Goal: Task Accomplishment & Management: Use online tool/utility

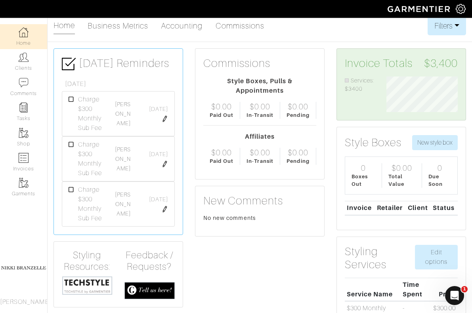
scroll to position [36, 83]
click at [27, 68] on link "Clients" at bounding box center [23, 61] width 47 height 25
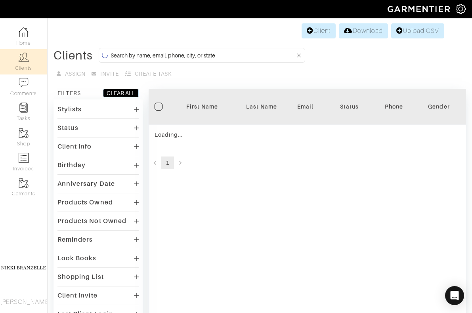
click at [199, 52] on input at bounding box center [203, 55] width 185 height 10
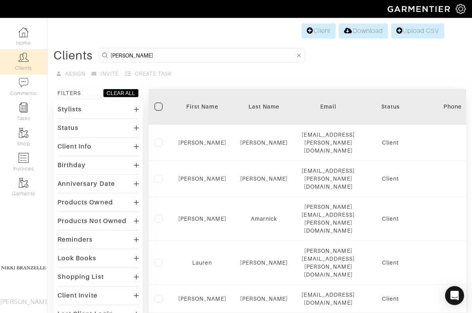
type input "julie"
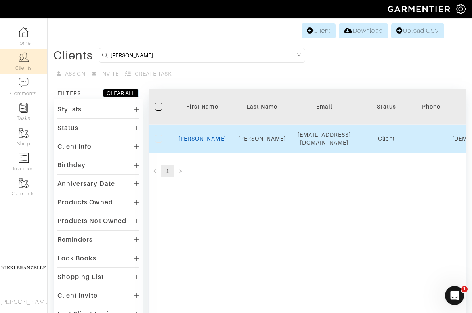
click at [205, 138] on link "Julie" at bounding box center [202, 139] width 48 height 6
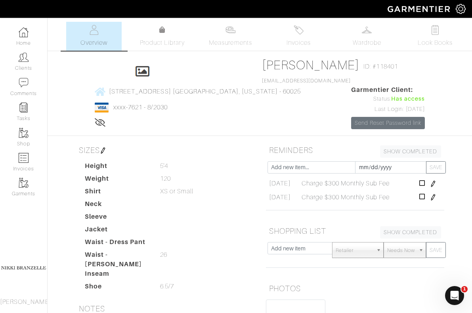
scroll to position [34, 0]
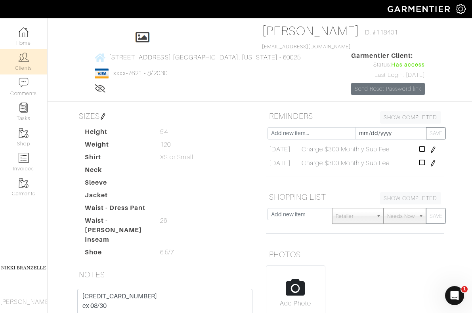
click at [23, 59] on img at bounding box center [24, 57] width 10 height 10
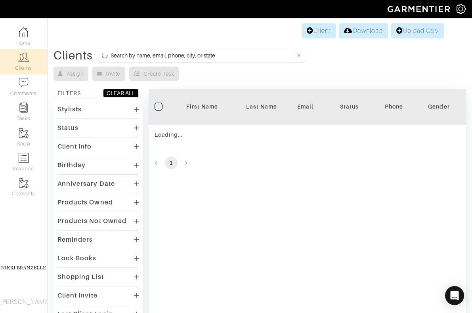
click at [128, 57] on input at bounding box center [203, 55] width 185 height 10
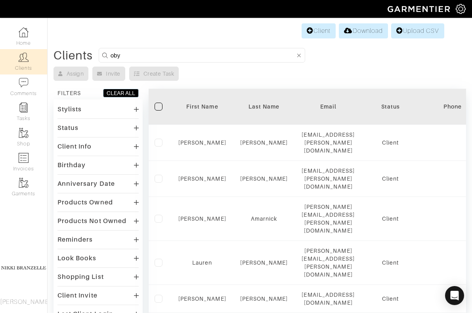
type input "oby"
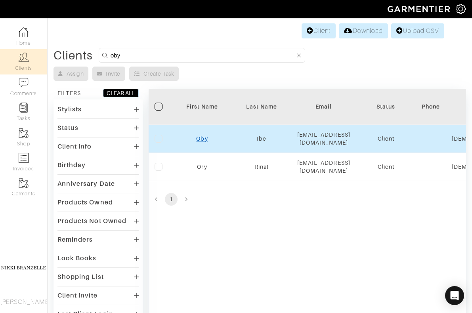
click at [203, 136] on link "Oby" at bounding box center [201, 139] width 11 height 6
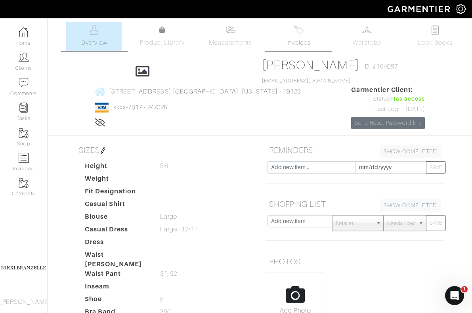
click at [309, 46] on span "Invoices" at bounding box center [299, 43] width 24 height 10
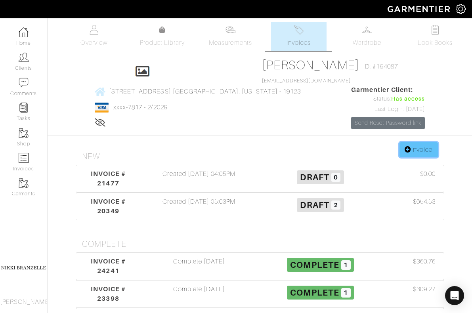
click at [437, 142] on link "Invoice" at bounding box center [419, 149] width 38 height 15
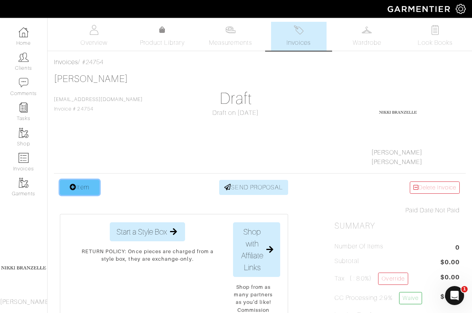
click at [94, 185] on link "Item" at bounding box center [80, 187] width 40 height 15
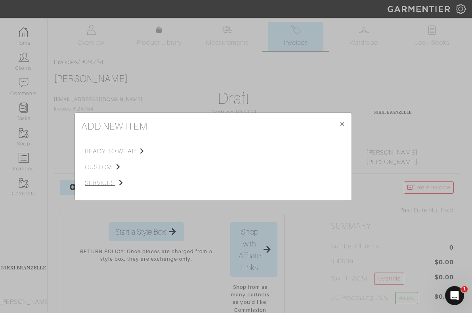
click at [95, 184] on span "services" at bounding box center [125, 183] width 80 height 10
click at [193, 151] on span "Styling Service" at bounding box center [195, 150] width 39 height 6
click at [287, 151] on link "Styling Service" at bounding box center [281, 150] width 39 height 6
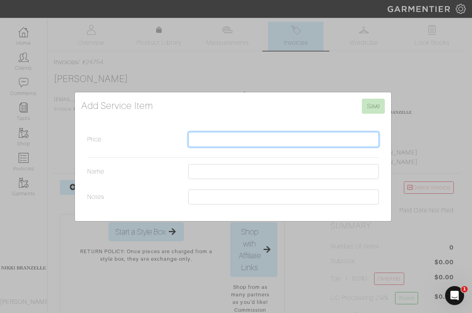
click at [245, 143] on input "Price" at bounding box center [283, 139] width 191 height 15
type input "350"
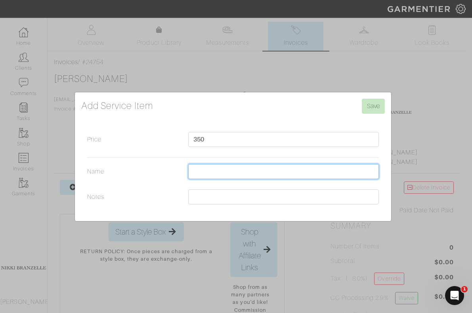
click at [245, 166] on input "Name" at bounding box center [283, 171] width 191 height 15
type input "Drop In Month"
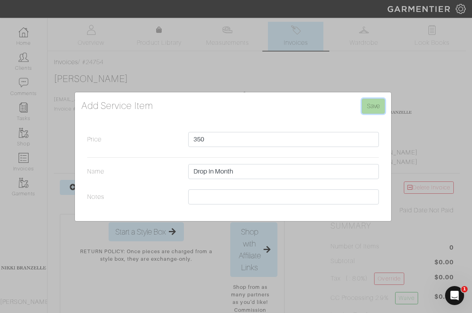
click at [382, 104] on input "Save" at bounding box center [373, 106] width 23 height 15
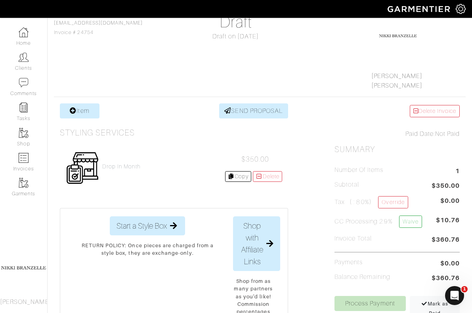
scroll to position [84, 0]
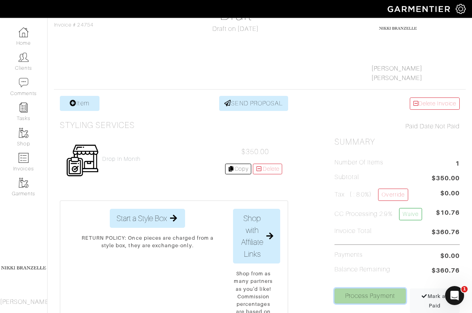
click at [363, 297] on link "Process Payment" at bounding box center [370, 296] width 71 height 15
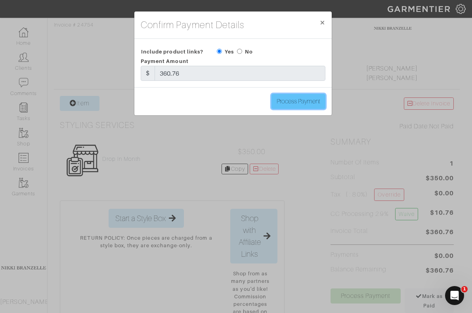
click at [309, 104] on input "Process Payment" at bounding box center [299, 101] width 54 height 15
type input "Process Payment"
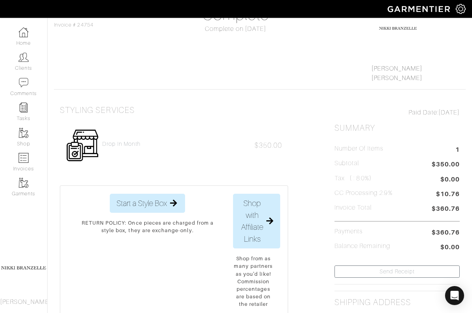
scroll to position [0, 0]
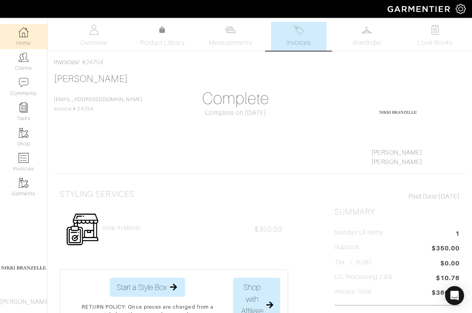
click at [19, 34] on img at bounding box center [24, 32] width 10 height 10
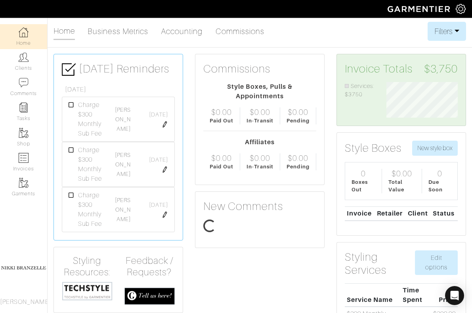
scroll to position [36, 83]
click at [15, 69] on link "Clients" at bounding box center [23, 61] width 47 height 25
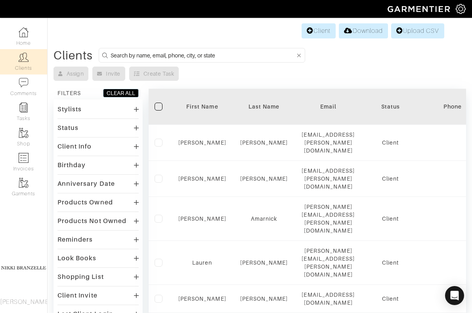
click at [135, 55] on input at bounding box center [203, 55] width 185 height 10
type input "dyer"
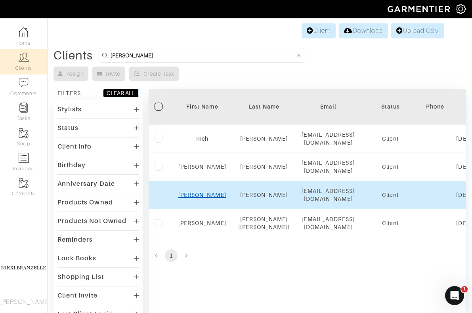
click at [210, 198] on link "[PERSON_NAME]" at bounding box center [202, 195] width 48 height 6
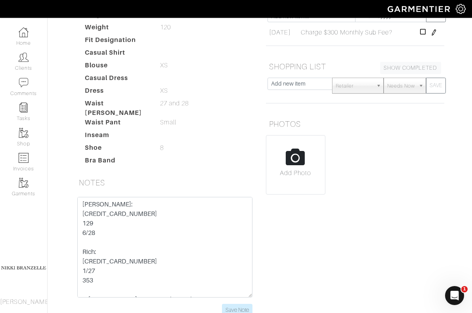
scroll to position [168, 0]
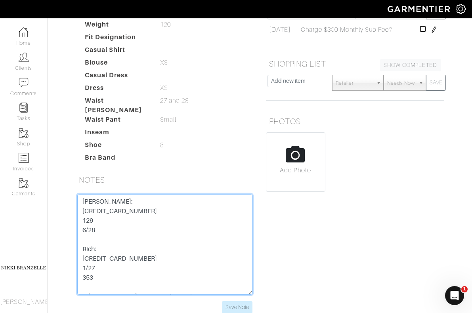
click at [118, 194] on textarea "[PERSON_NAME]: [CREDIT_CARD_NUMBER] 129 6/28 Rich: [CREDIT_CARD_NUMBER] 1/27 35…" at bounding box center [164, 244] width 175 height 101
